Goal: Task Accomplishment & Management: Complete application form

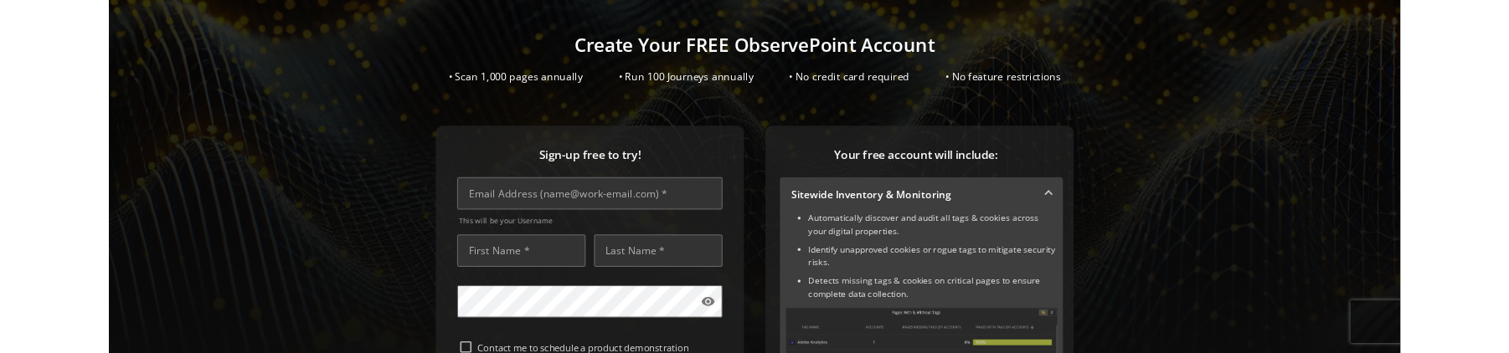
scroll to position [163, 0]
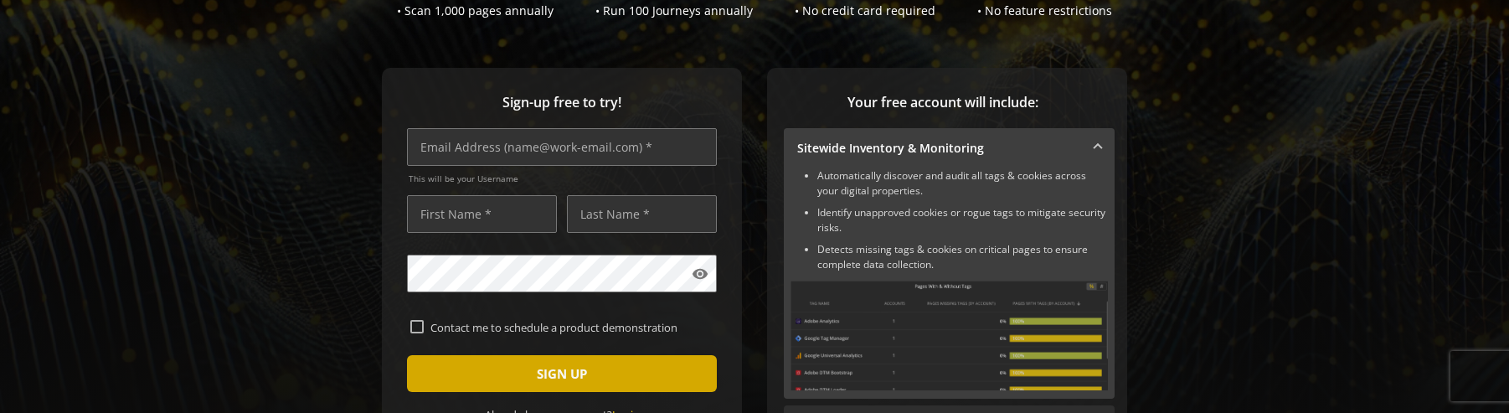
click at [514, 236] on span "submit" at bounding box center [562, 373] width 310 height 40
click at [489, 236] on span "submit" at bounding box center [562, 373] width 310 height 40
click at [509, 236] on span "submit" at bounding box center [562, 373] width 310 height 40
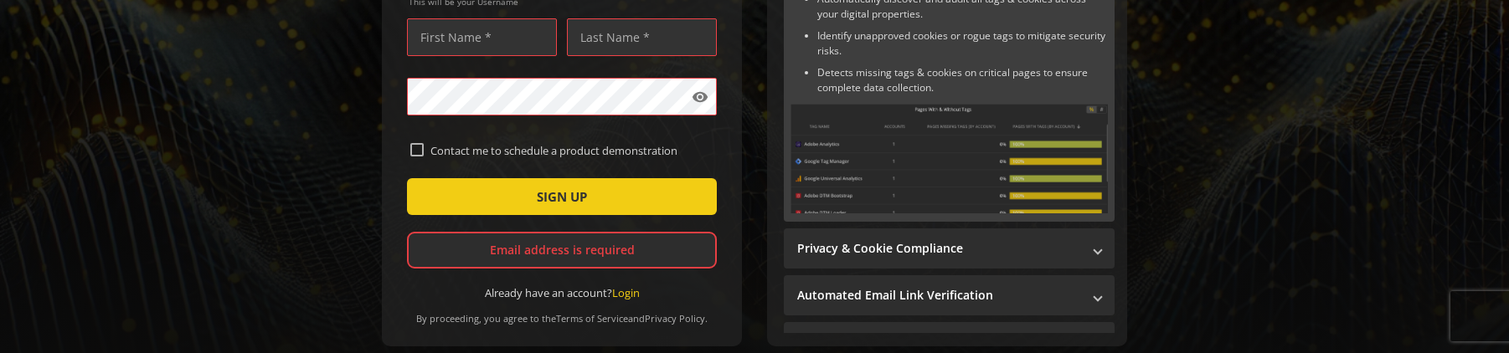
scroll to position [341, 0]
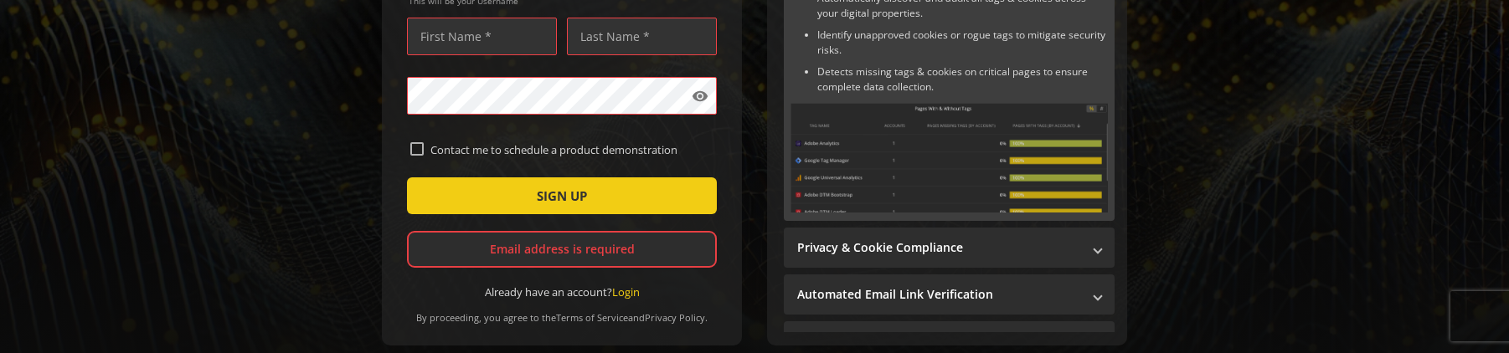
click at [178, 236] on div "Sign-up free to try! This will be your Username visibility Contact me to schedu…" at bounding box center [754, 151] width 1469 height 523
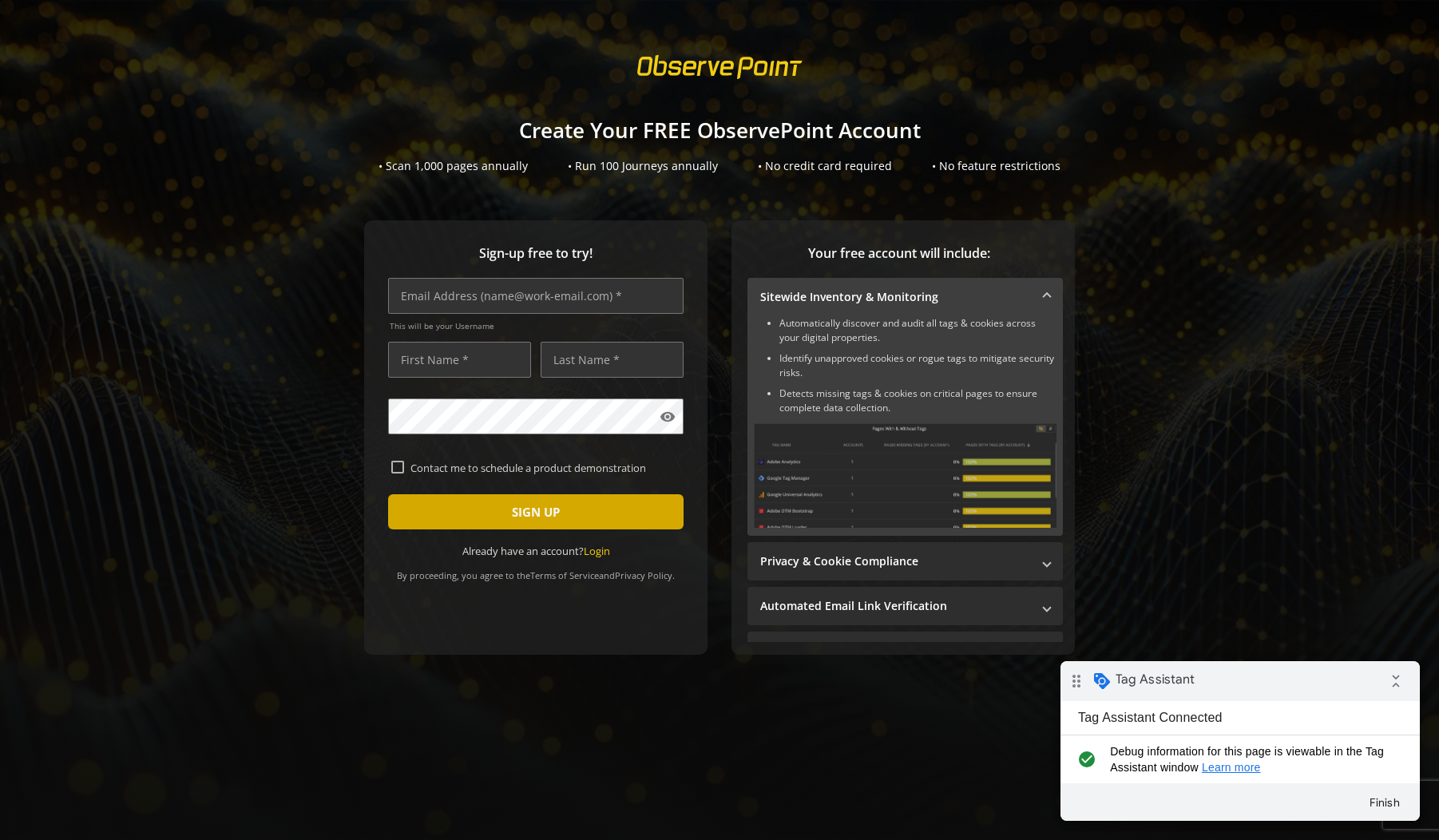
drag, startPoint x: 514, startPoint y: 509, endPoint x: 536, endPoint y: 504, distance: 22.6
click at [523, 509] on span "SIGN UP" at bounding box center [536, 512] width 48 height 29
click at [546, 516] on span "SIGN UP" at bounding box center [536, 512] width 48 height 29
click at [498, 509] on span "submit" at bounding box center [536, 512] width 296 height 38
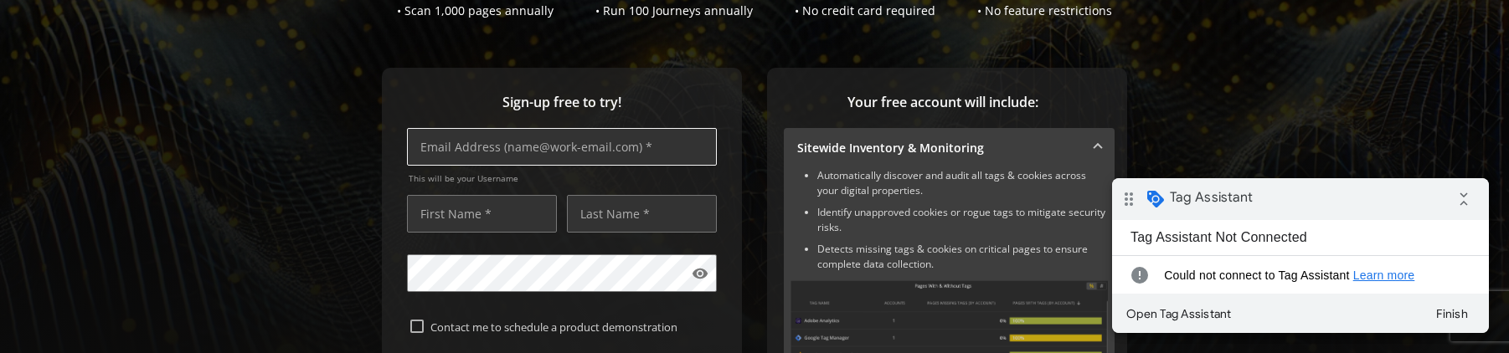
scroll to position [338, 0]
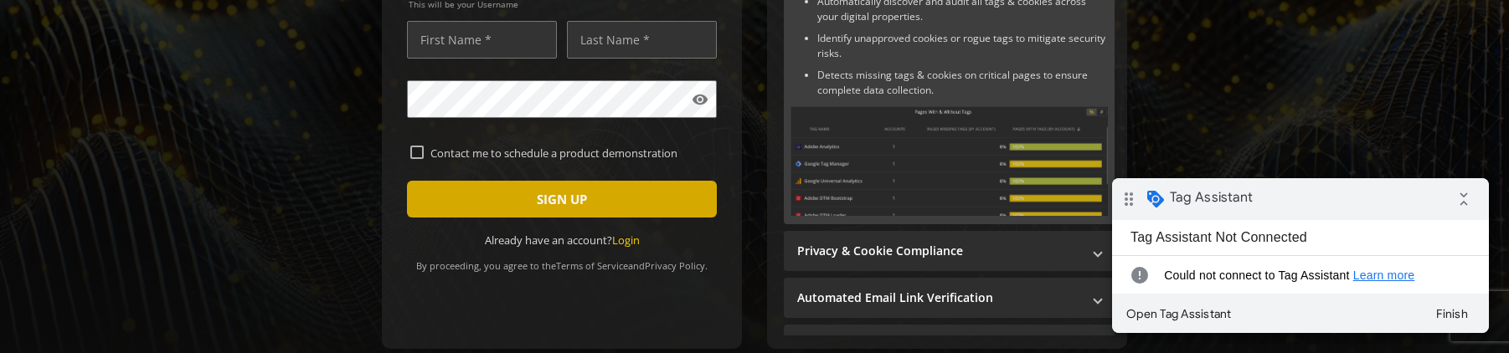
click at [459, 200] on span "submit" at bounding box center [562, 199] width 310 height 40
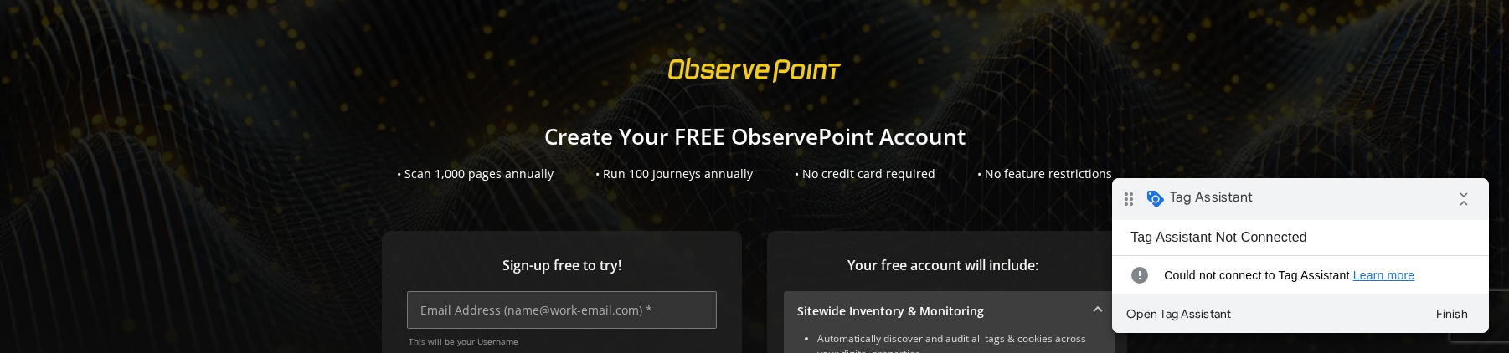
scroll to position [219, 0]
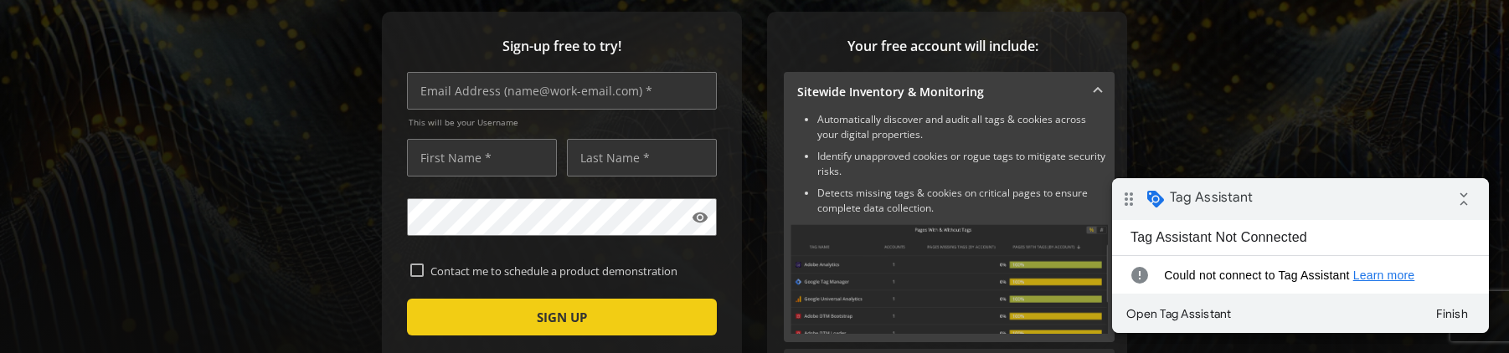
click at [580, 316] on span "SIGN UP" at bounding box center [562, 317] width 50 height 30
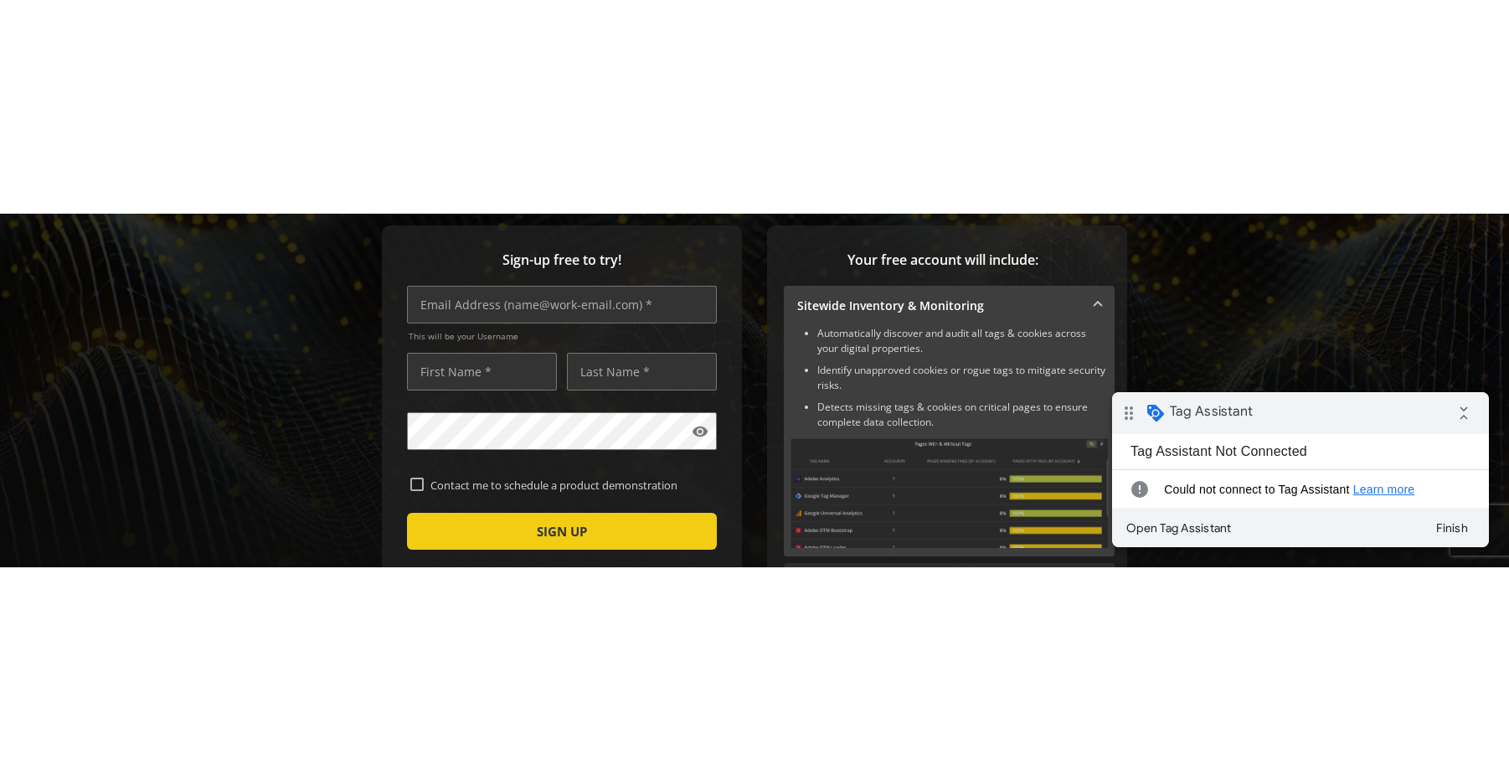
scroll to position [0, 0]
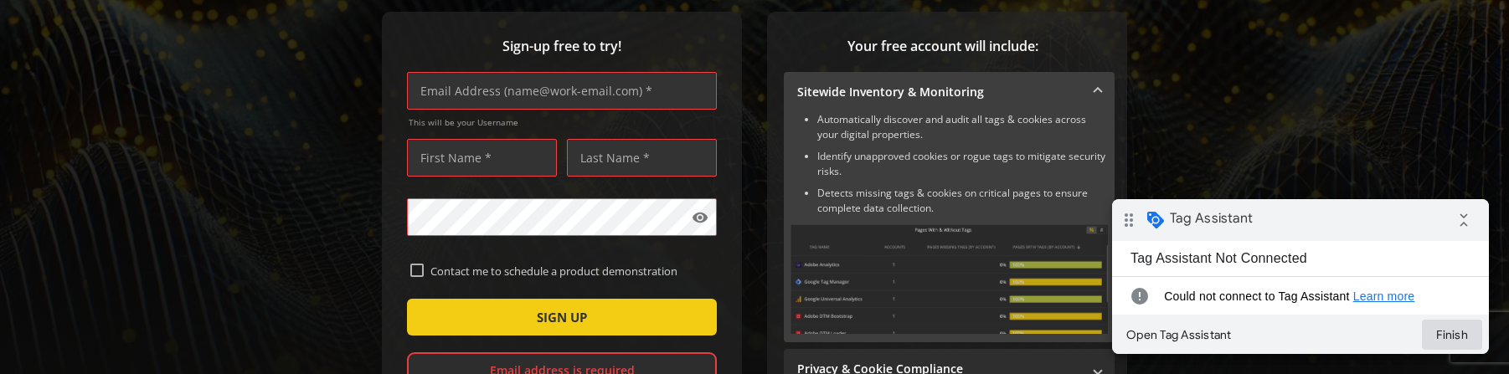
click at [1445, 327] on button "Finish" at bounding box center [1452, 335] width 60 height 30
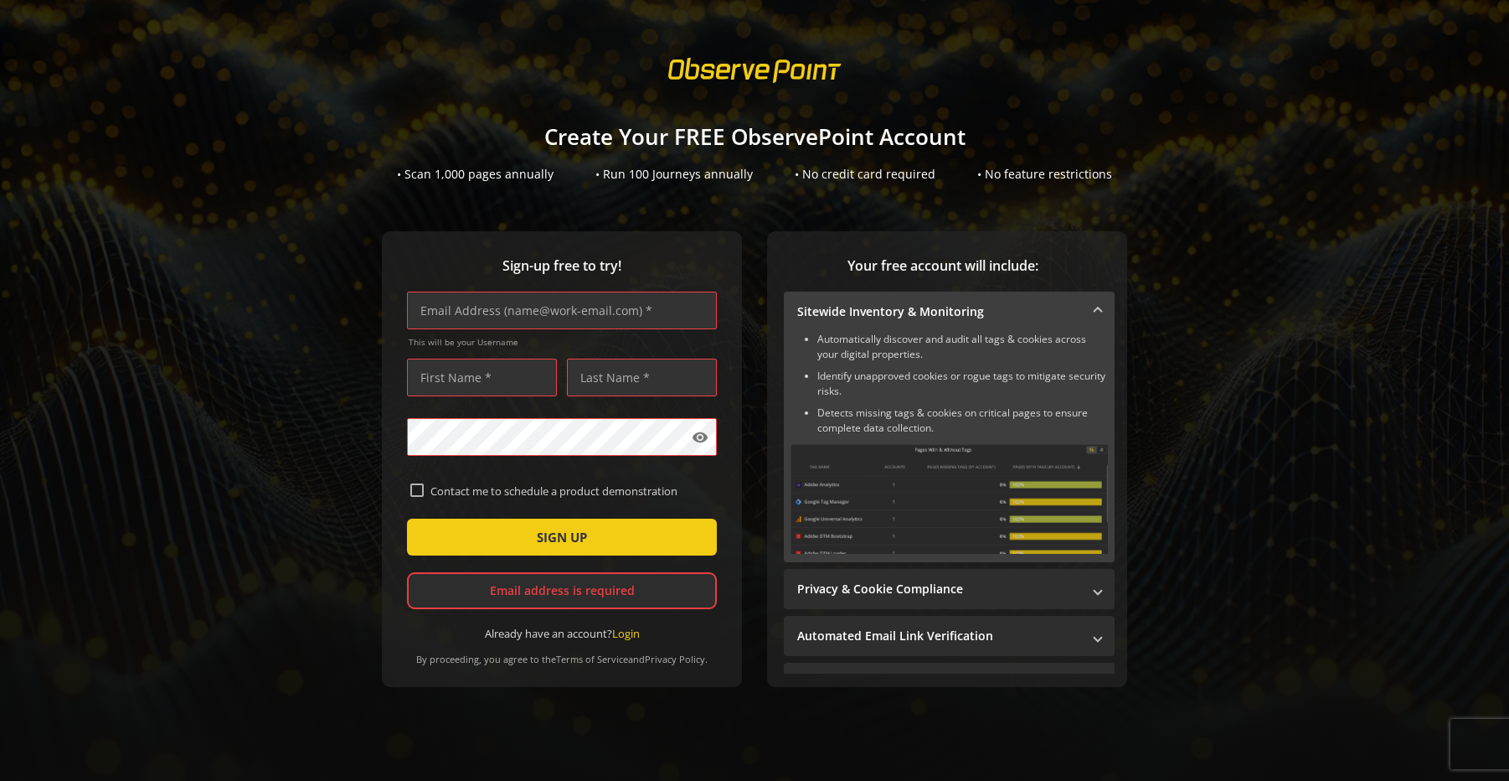
click at [240, 199] on sign-up "Create Your FREE ObservePoint Account • Scan 1,000 pages annually • Run 100 Jou…" at bounding box center [754, 390] width 1509 height 781
